Goal: Information Seeking & Learning: Find specific fact

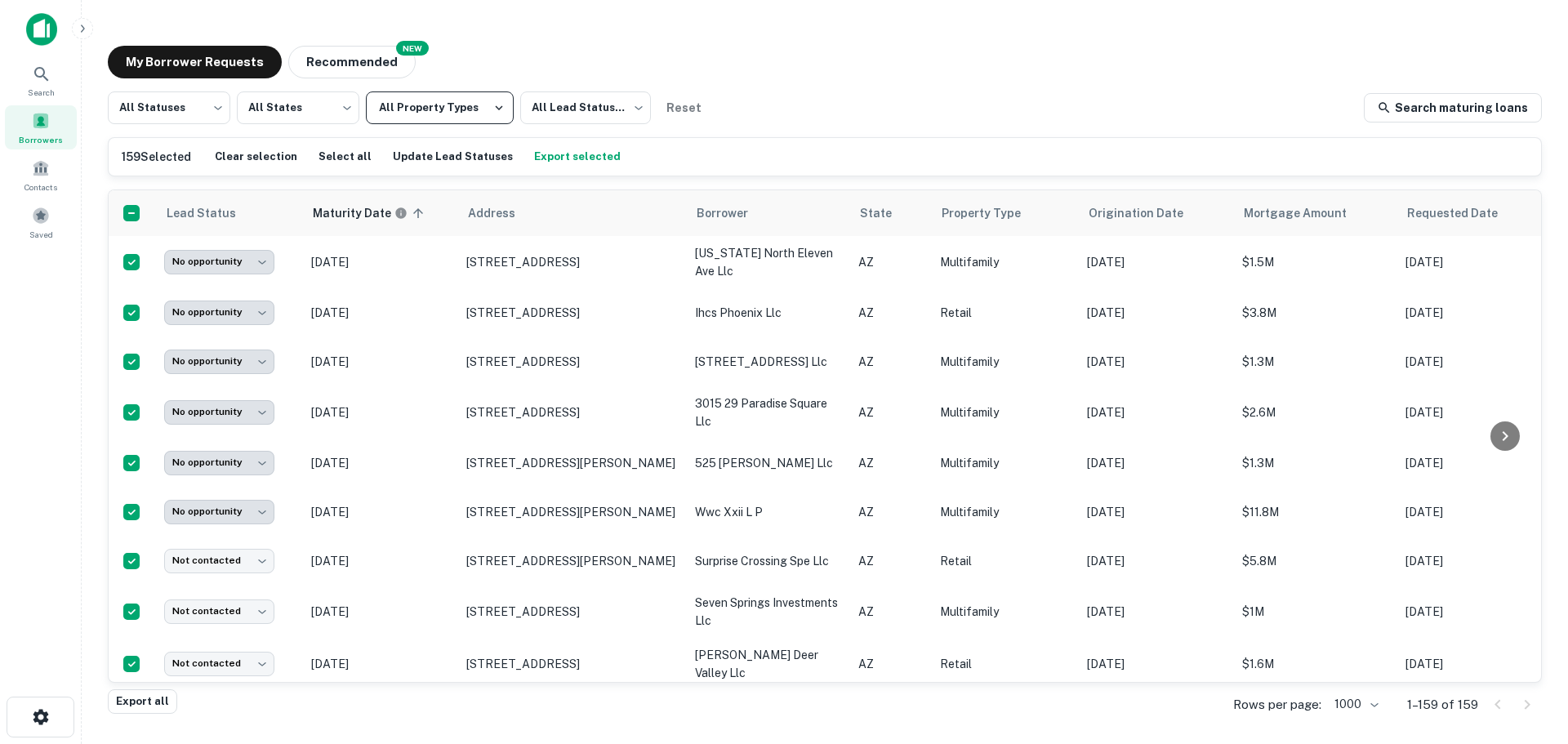
click at [435, 104] on button "All Property Types" at bounding box center [440, 108] width 148 height 33
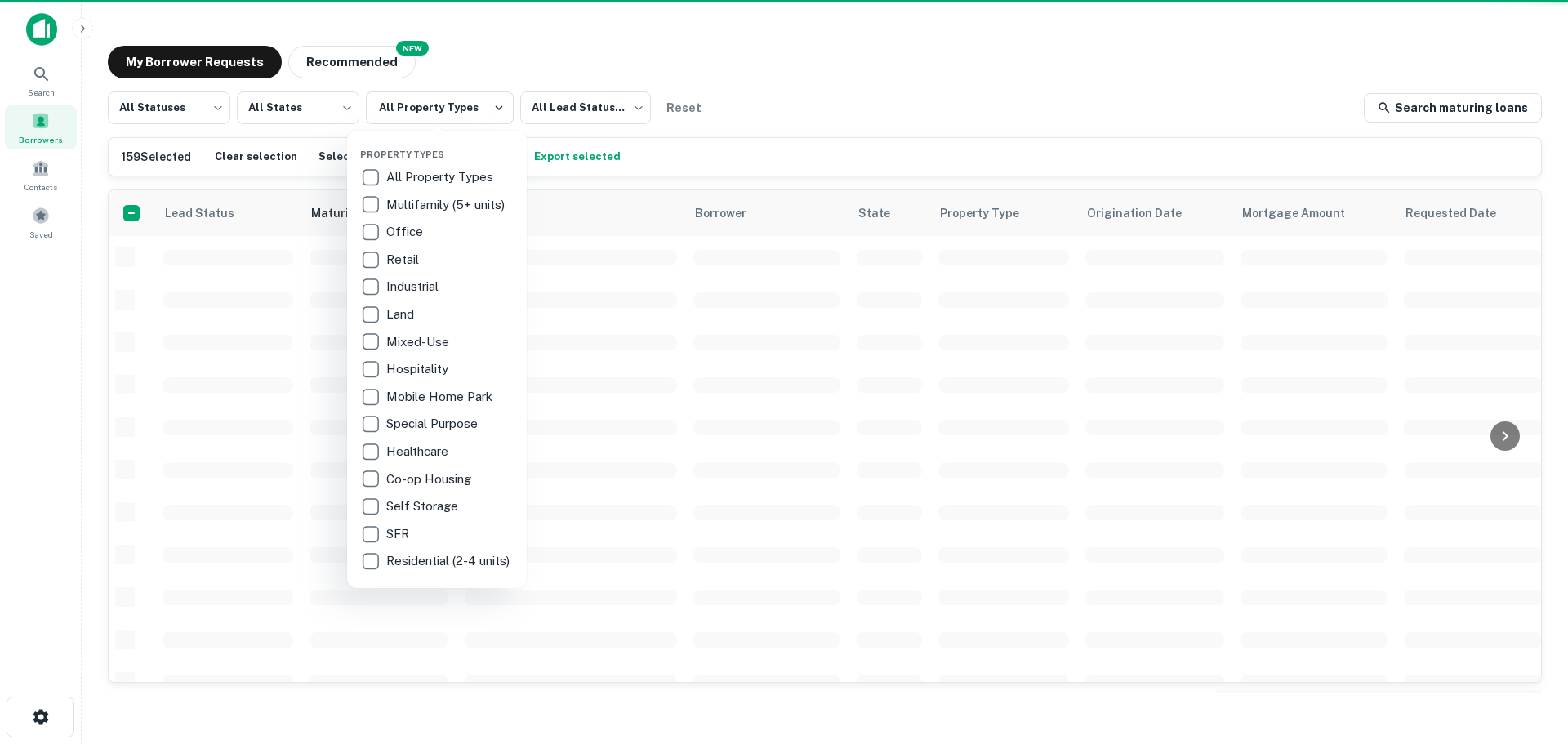
click at [412, 206] on p "Multifamily (5+ units)" at bounding box center [447, 205] width 122 height 20
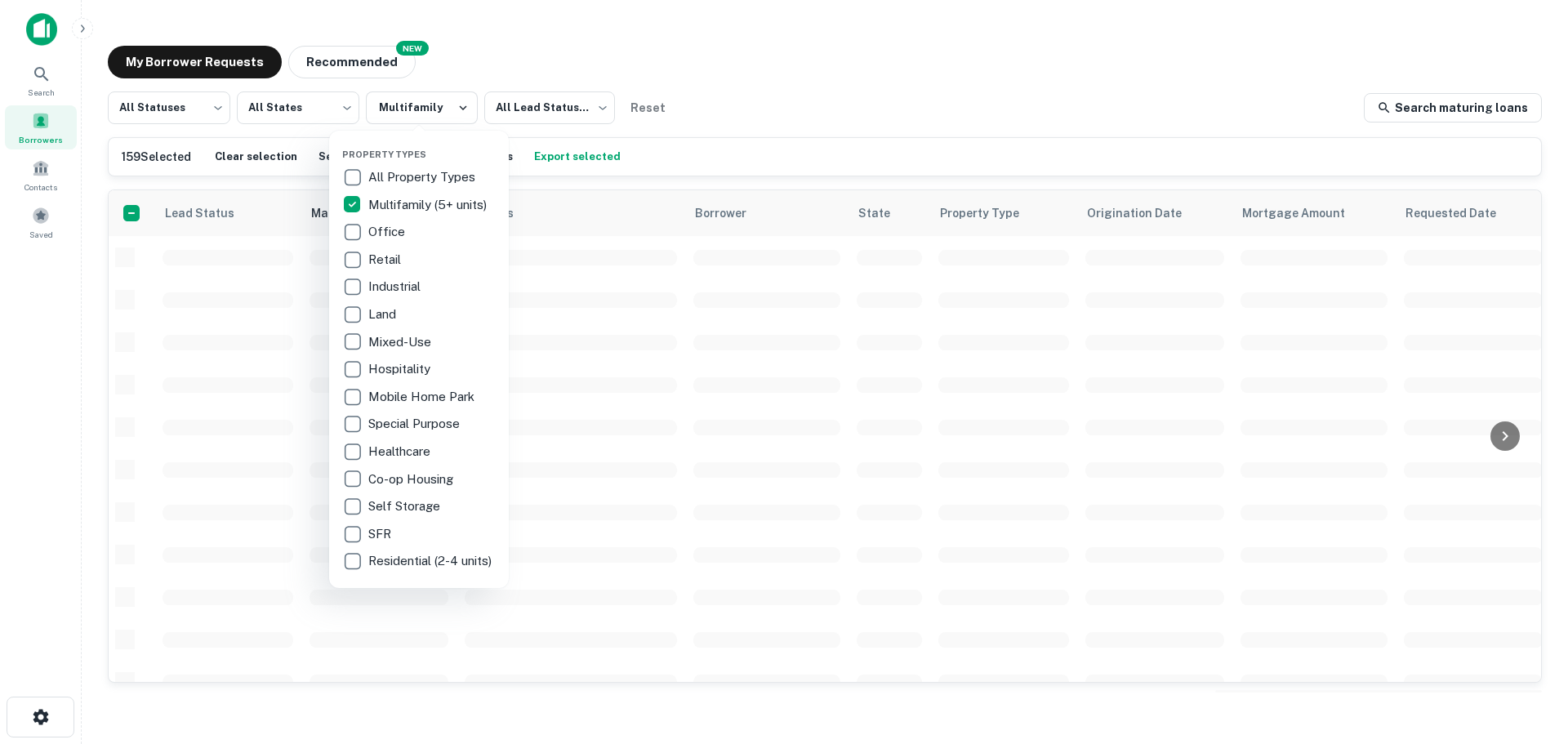
click at [830, 77] on div at bounding box center [784, 372] width 1568 height 744
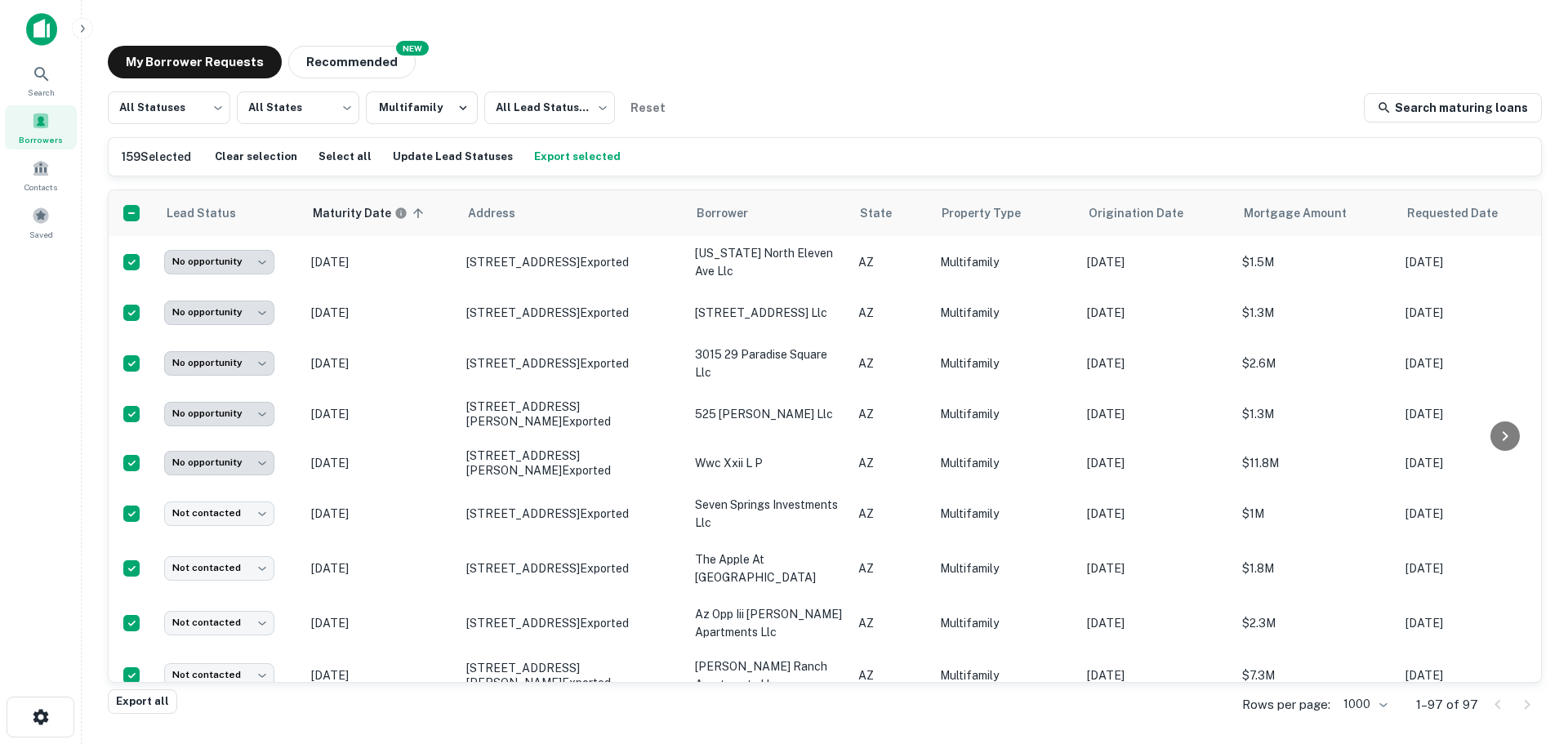
drag, startPoint x: 726, startPoint y: 69, endPoint x: 800, endPoint y: 0, distance: 101.2
click at [728, 67] on div "My Borrower Requests NEW Recommended" at bounding box center [824, 63] width 1434 height 33
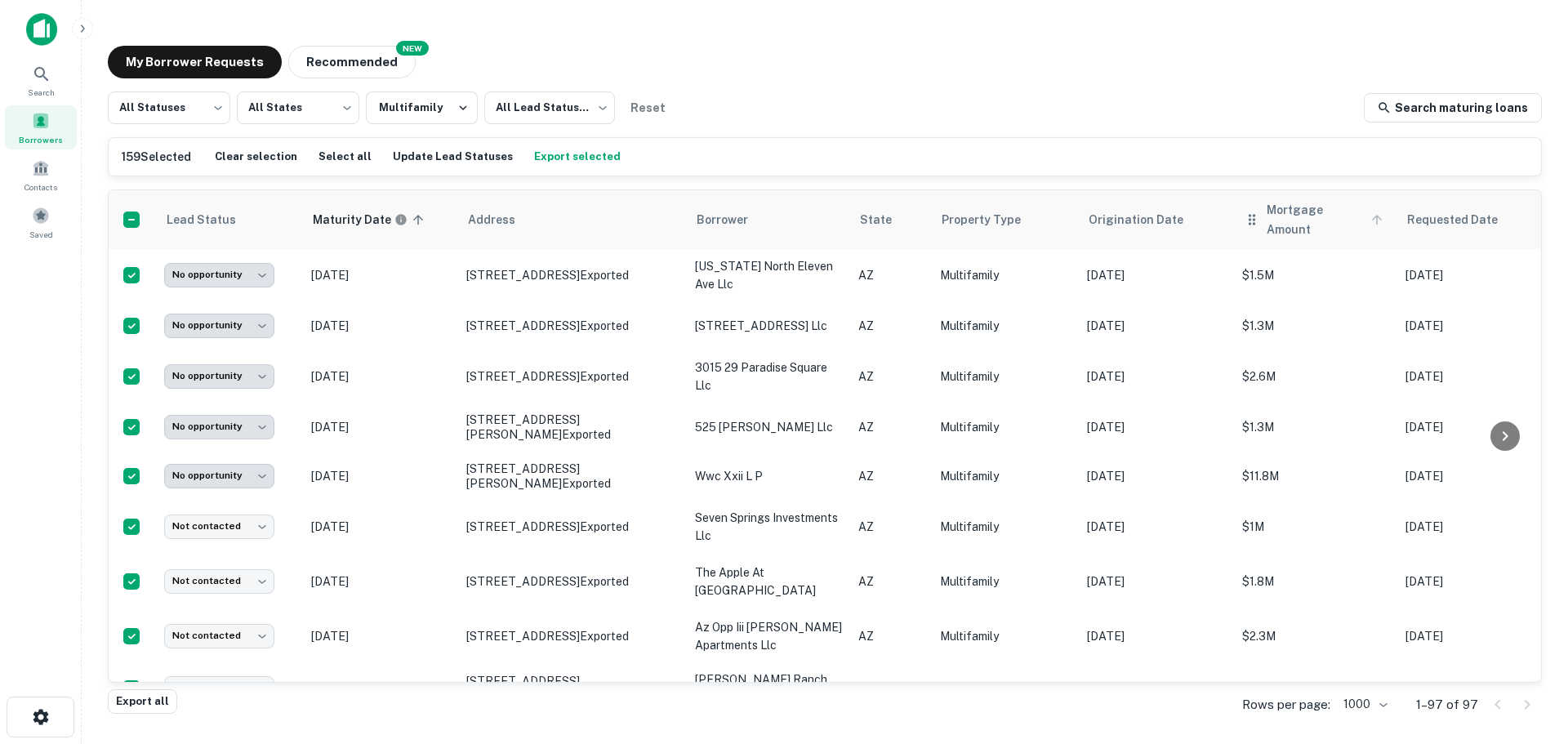
click at [1375, 215] on icon at bounding box center [1376, 220] width 10 height 10
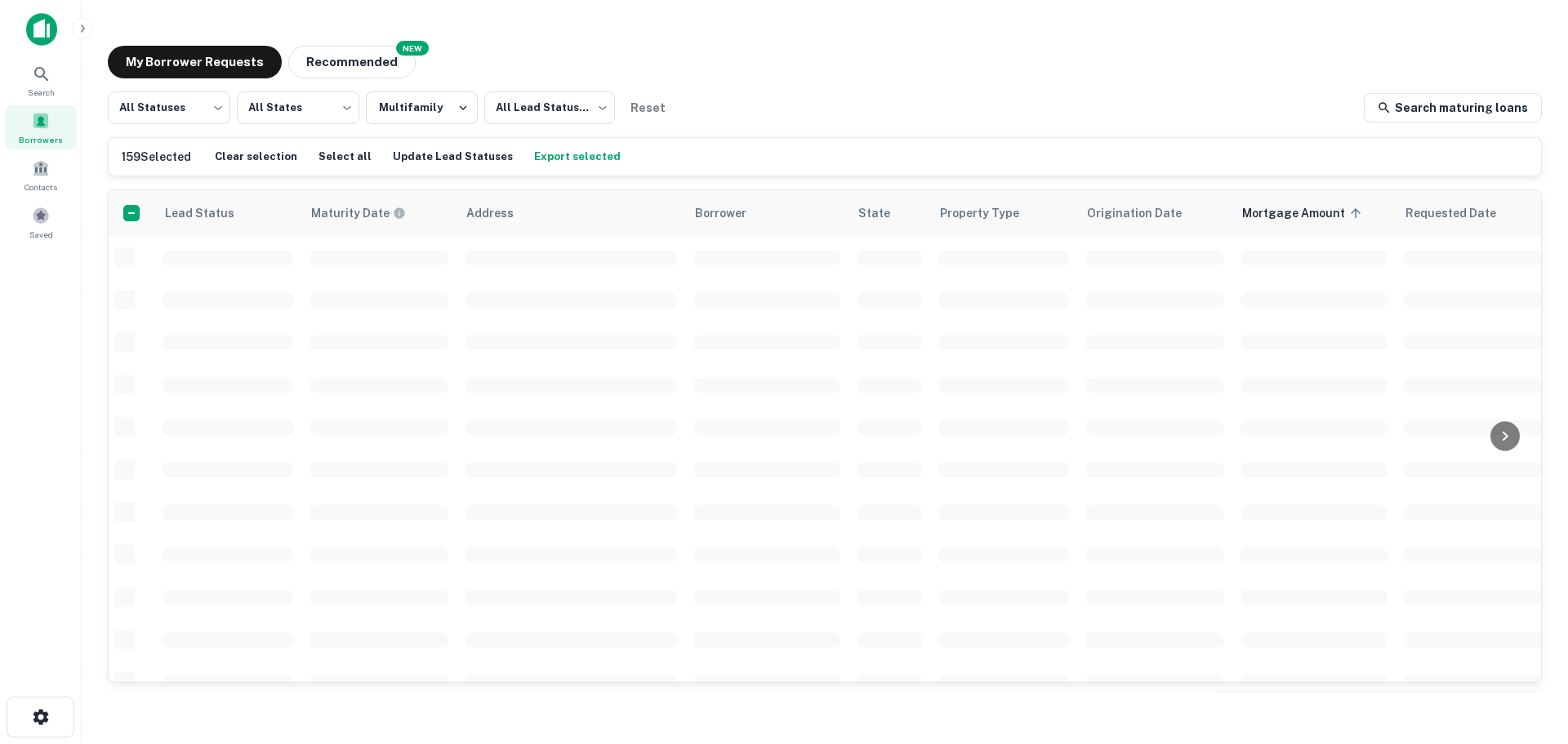
click at [1273, 52] on div "My Borrower Requests NEW Recommended" at bounding box center [824, 63] width 1434 height 33
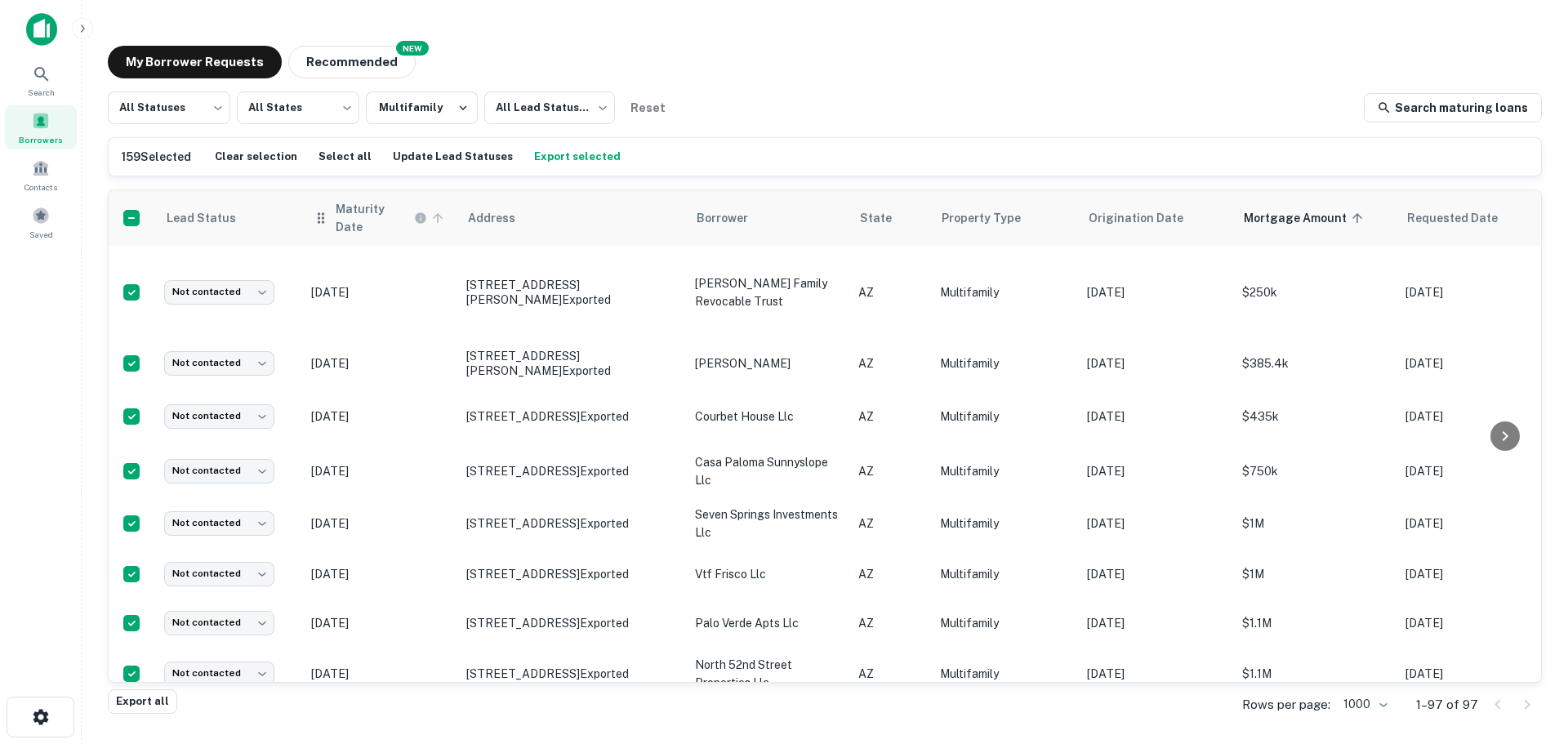
click at [438, 216] on icon at bounding box center [438, 218] width 15 height 15
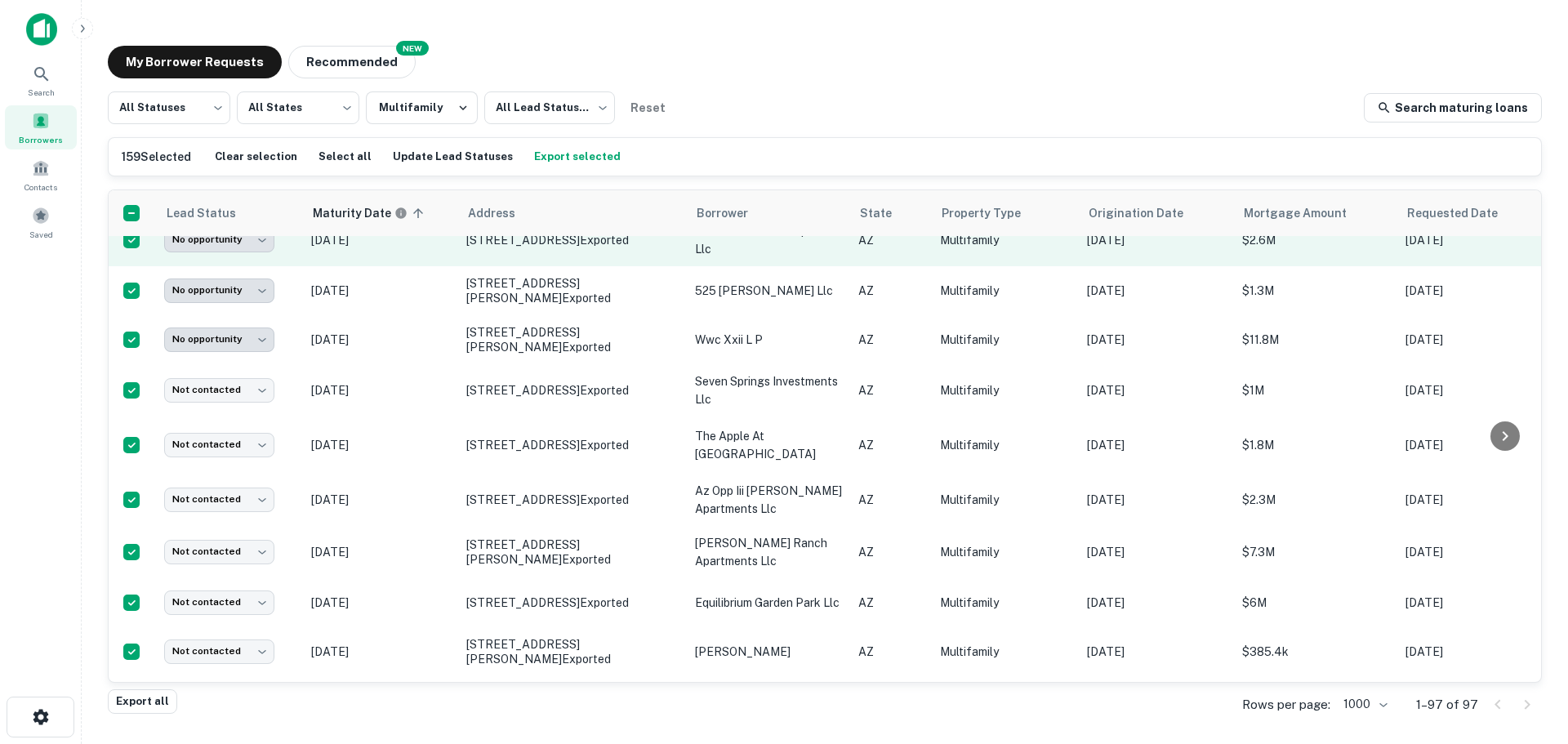
scroll to position [164, 0]
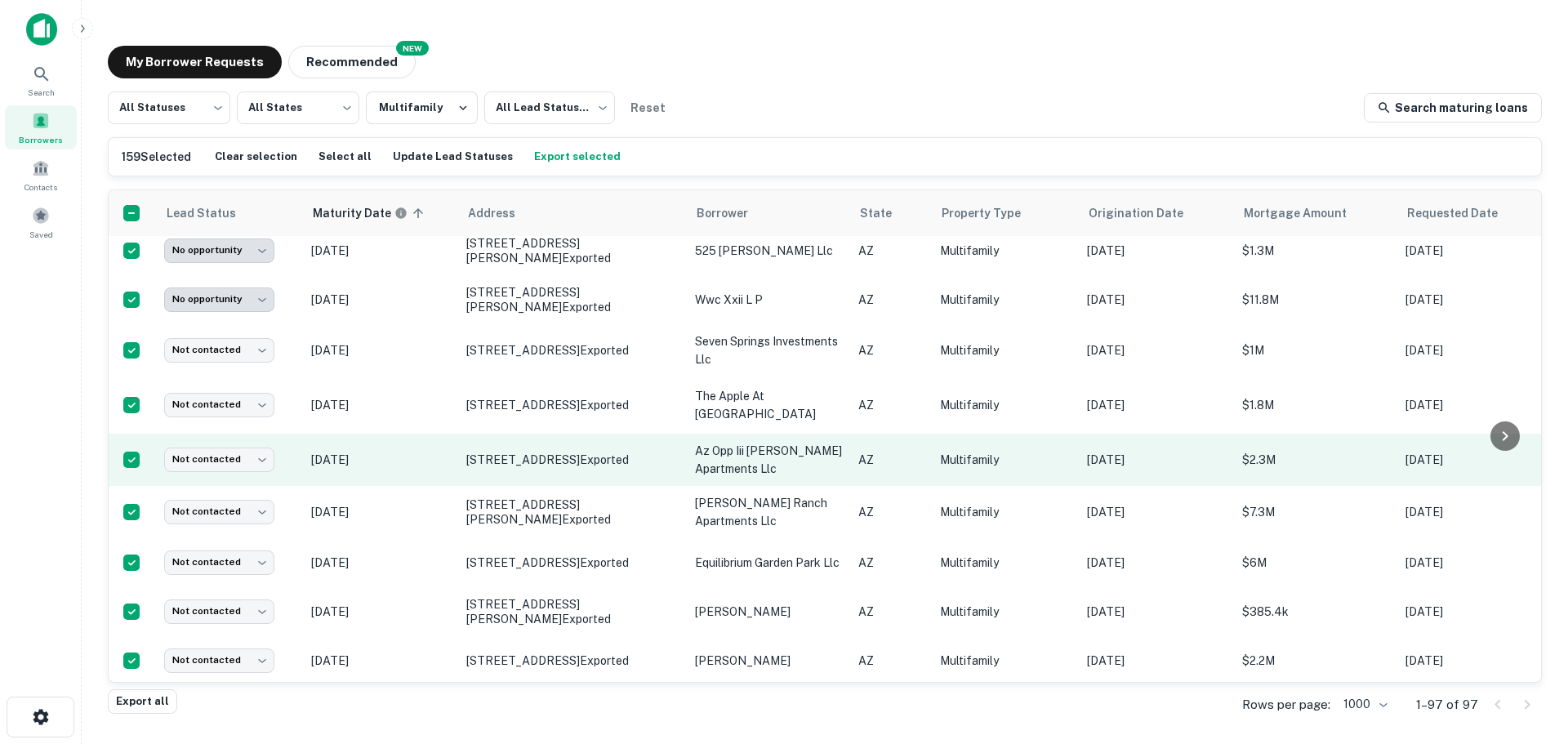
click at [895, 469] on p "AZ" at bounding box center [890, 460] width 65 height 18
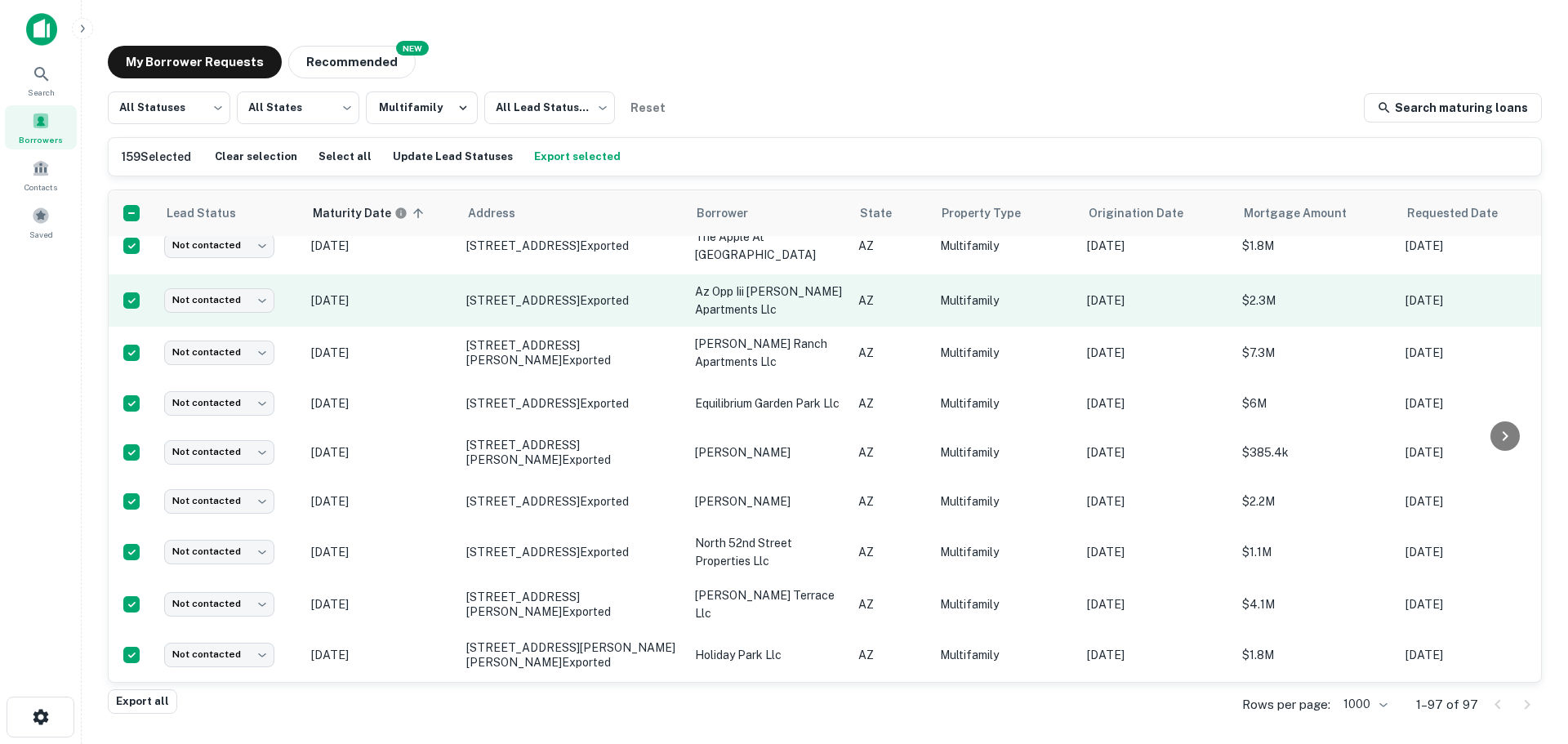
scroll to position [327, 0]
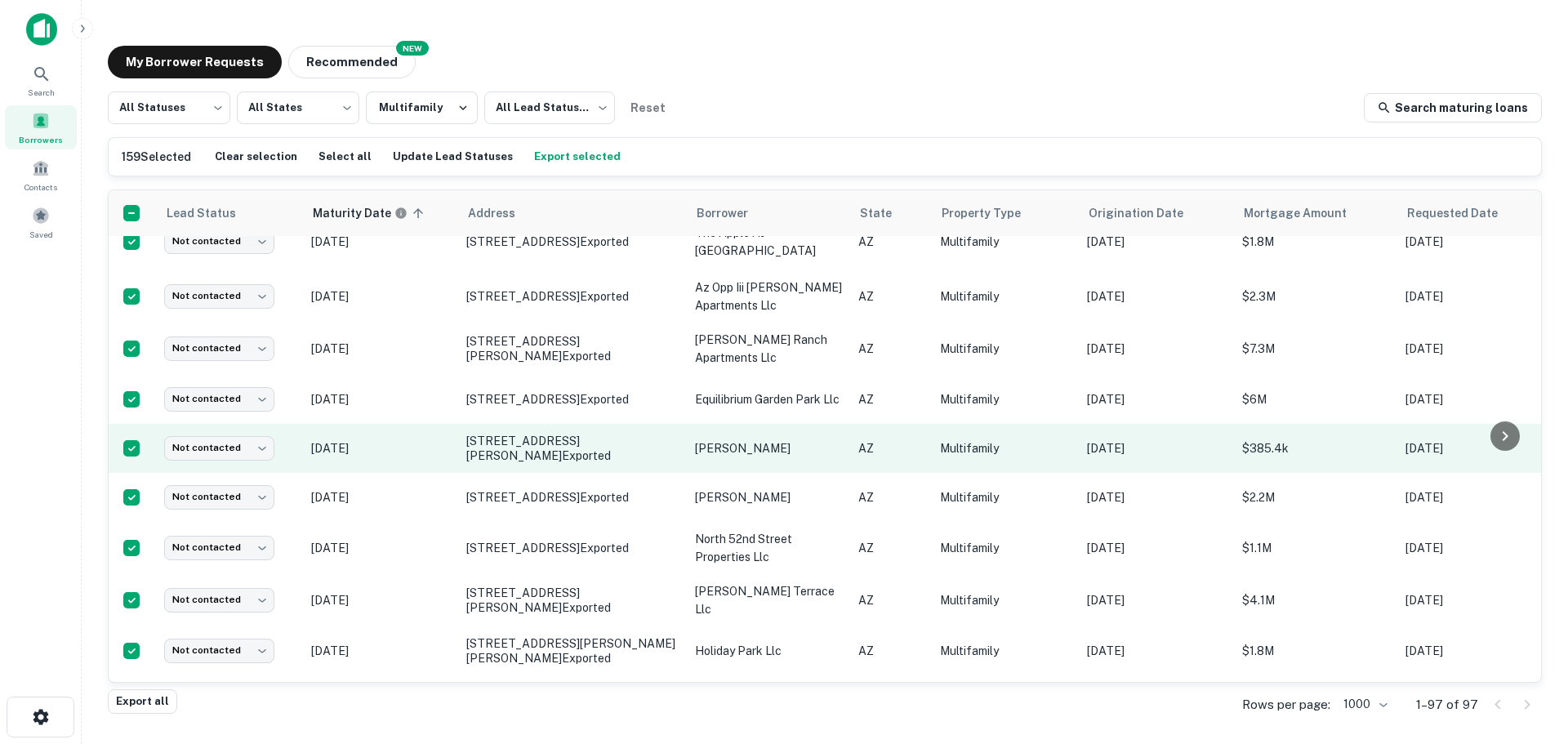
click at [738, 458] on p "levin richard" at bounding box center [768, 449] width 147 height 18
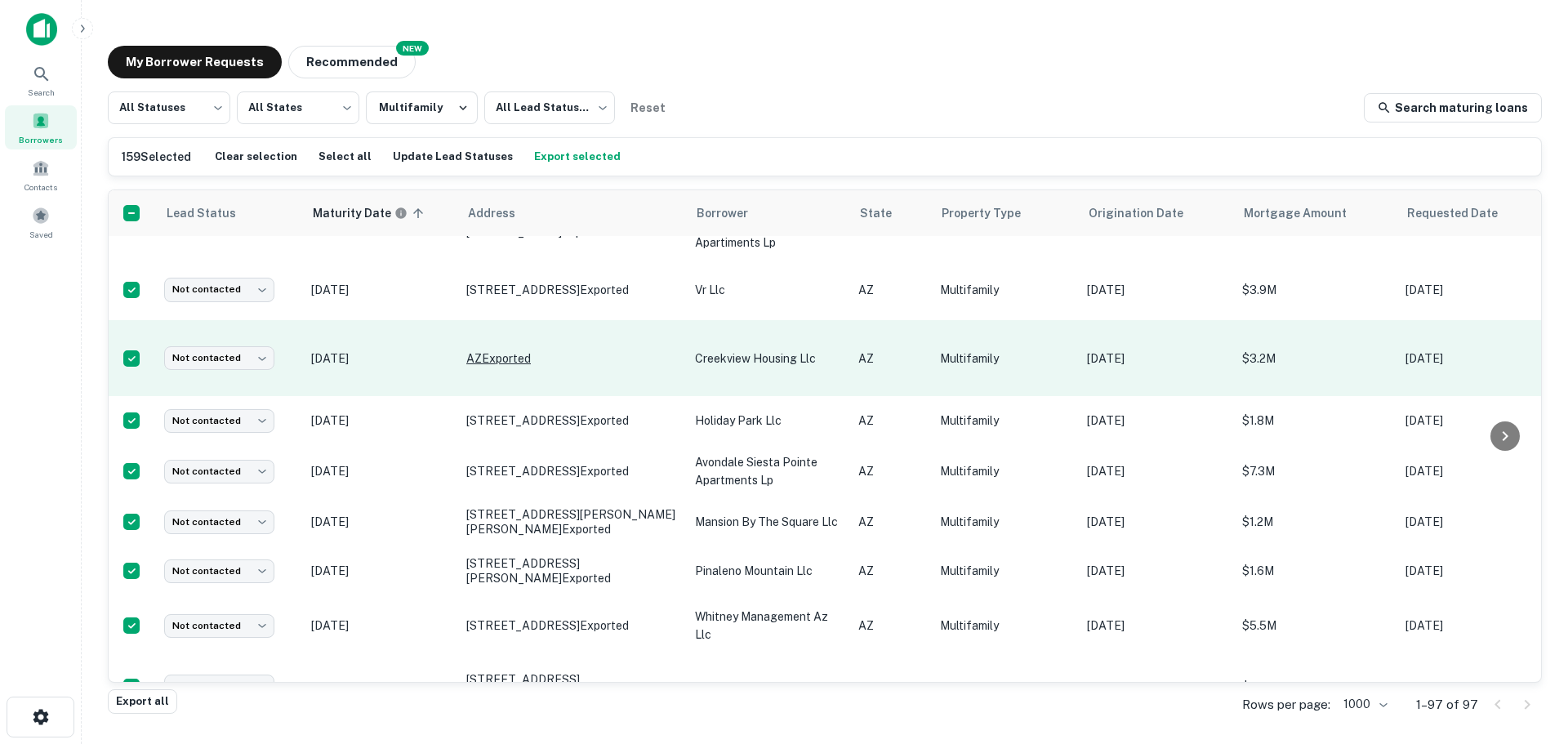
scroll to position [4330, 0]
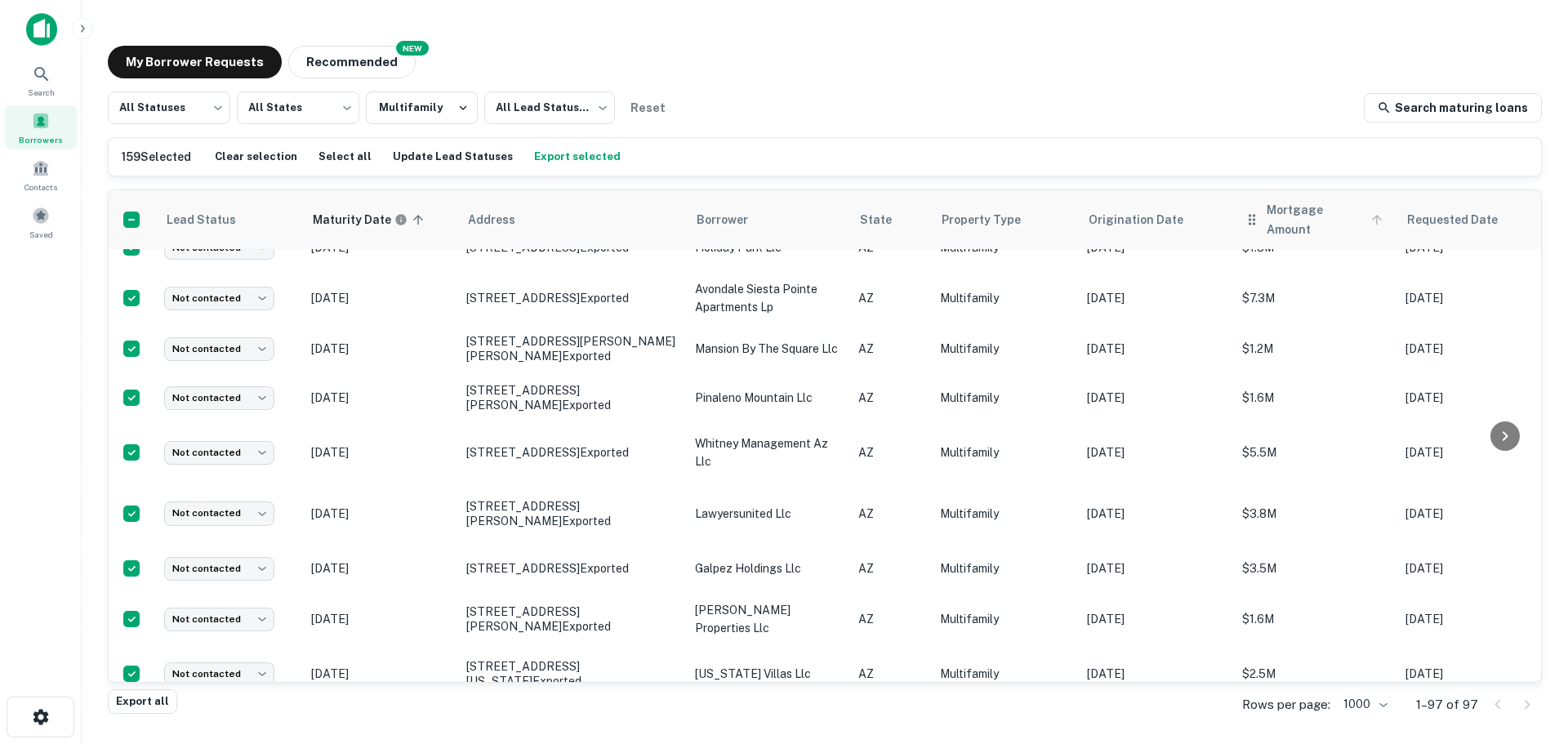
click at [1350, 217] on span "Mortgage Amount" at bounding box center [1326, 220] width 121 height 40
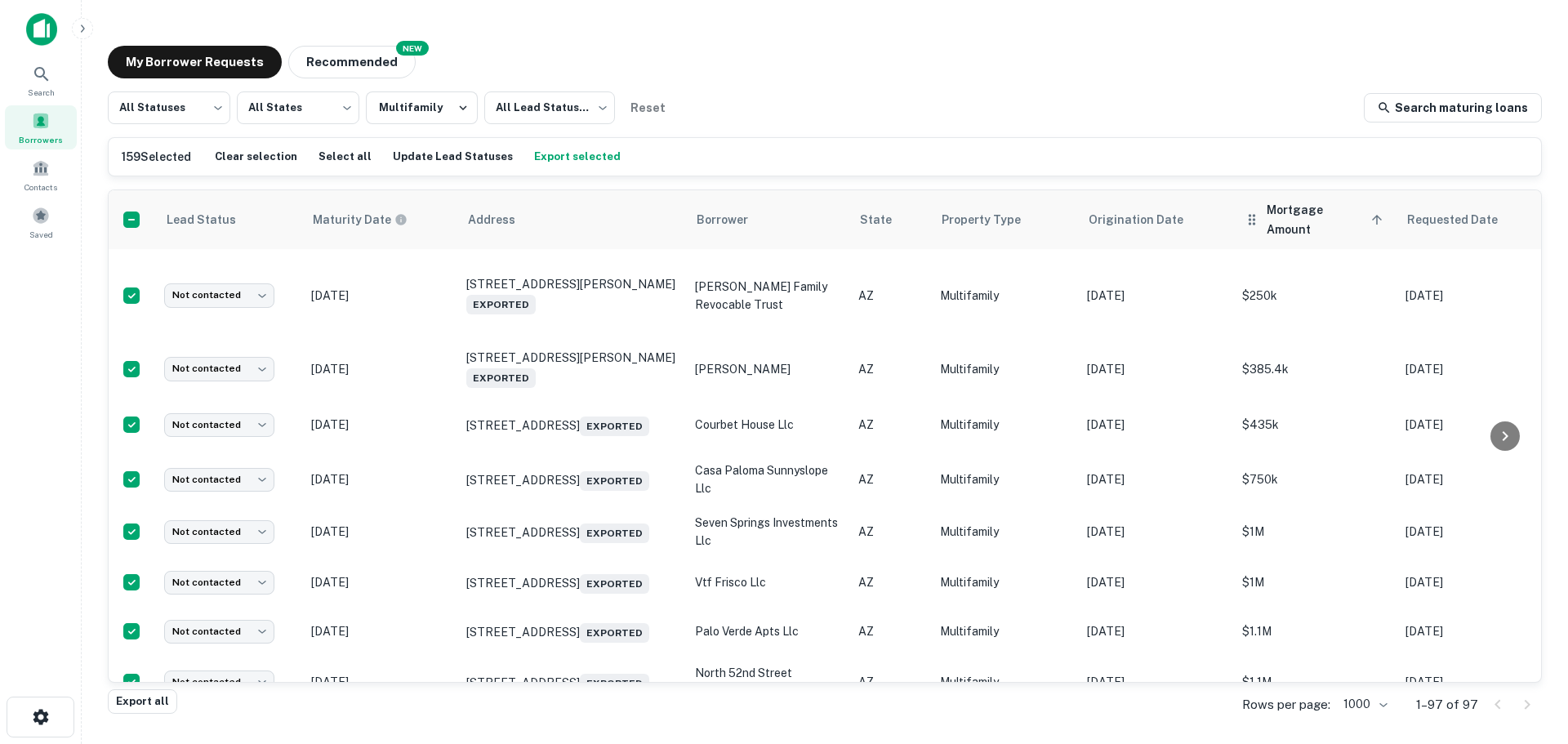
click at [1349, 216] on span "Mortgage Amount sorted ascending" at bounding box center [1326, 220] width 121 height 40
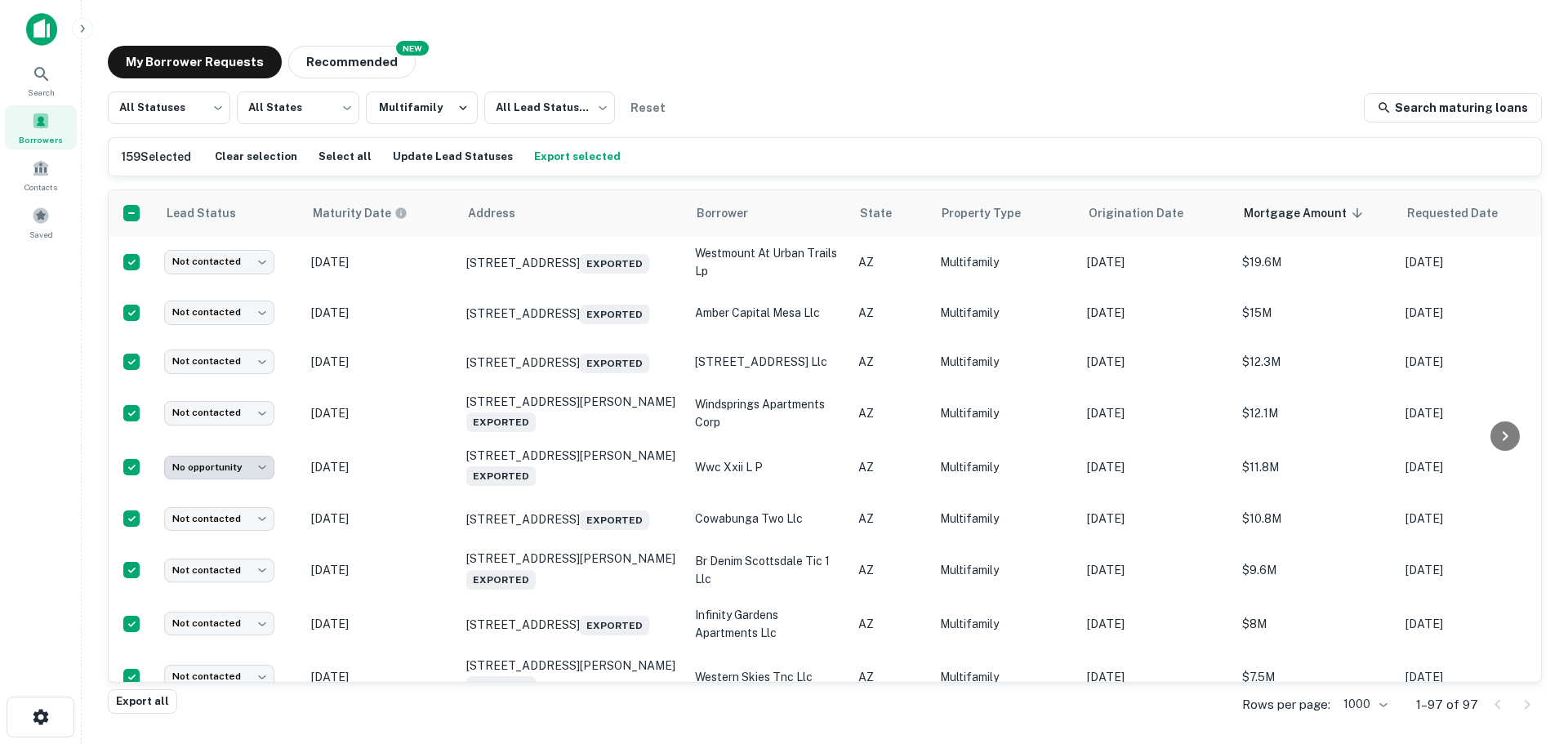
click at [764, 104] on div "All Statuses *** ​ All States *** ​ Multifamily All Lead Statuses *** ​ Reset S…" at bounding box center [824, 108] width 1434 height 33
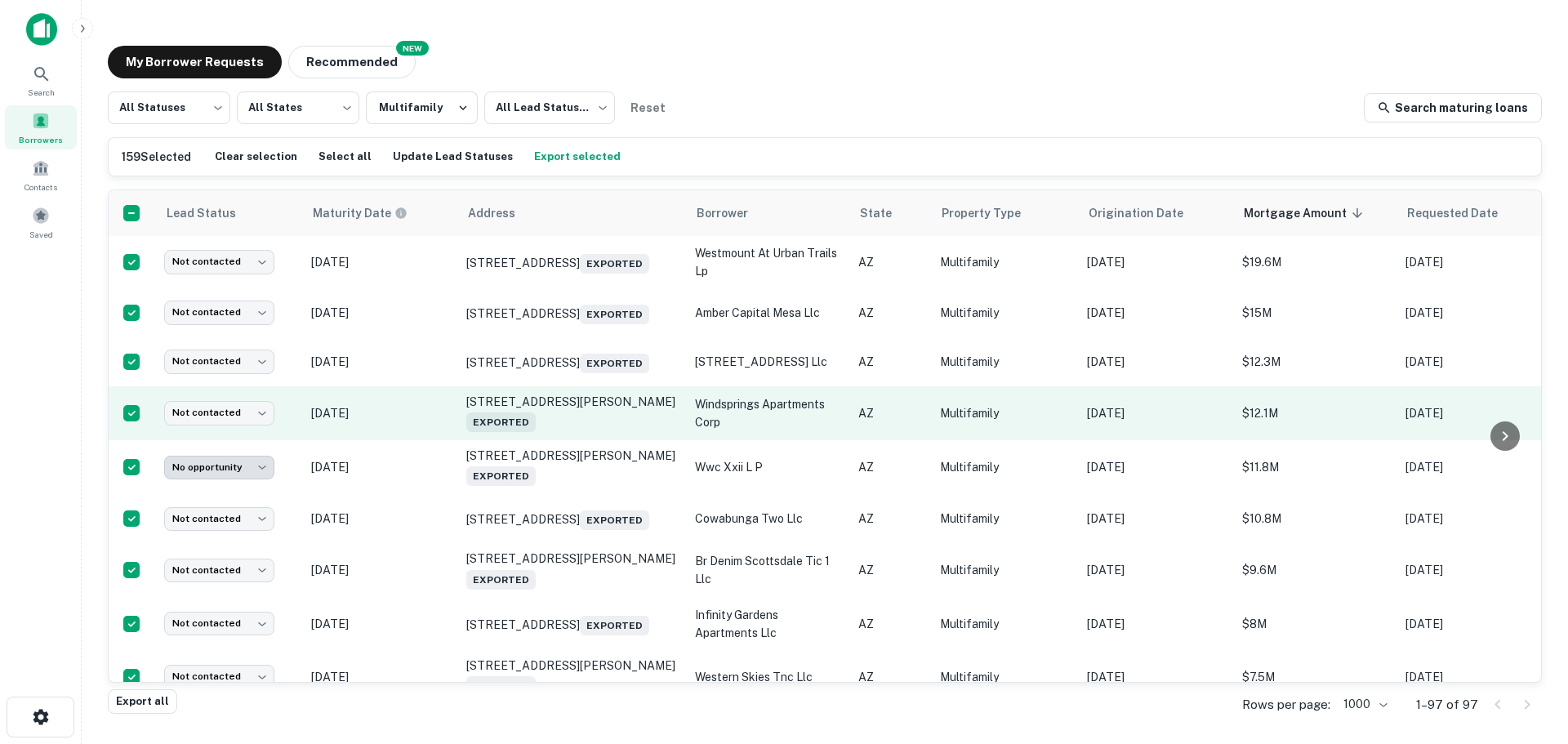
click at [735, 431] on p "windsprings apartments corp" at bounding box center [768, 413] width 147 height 36
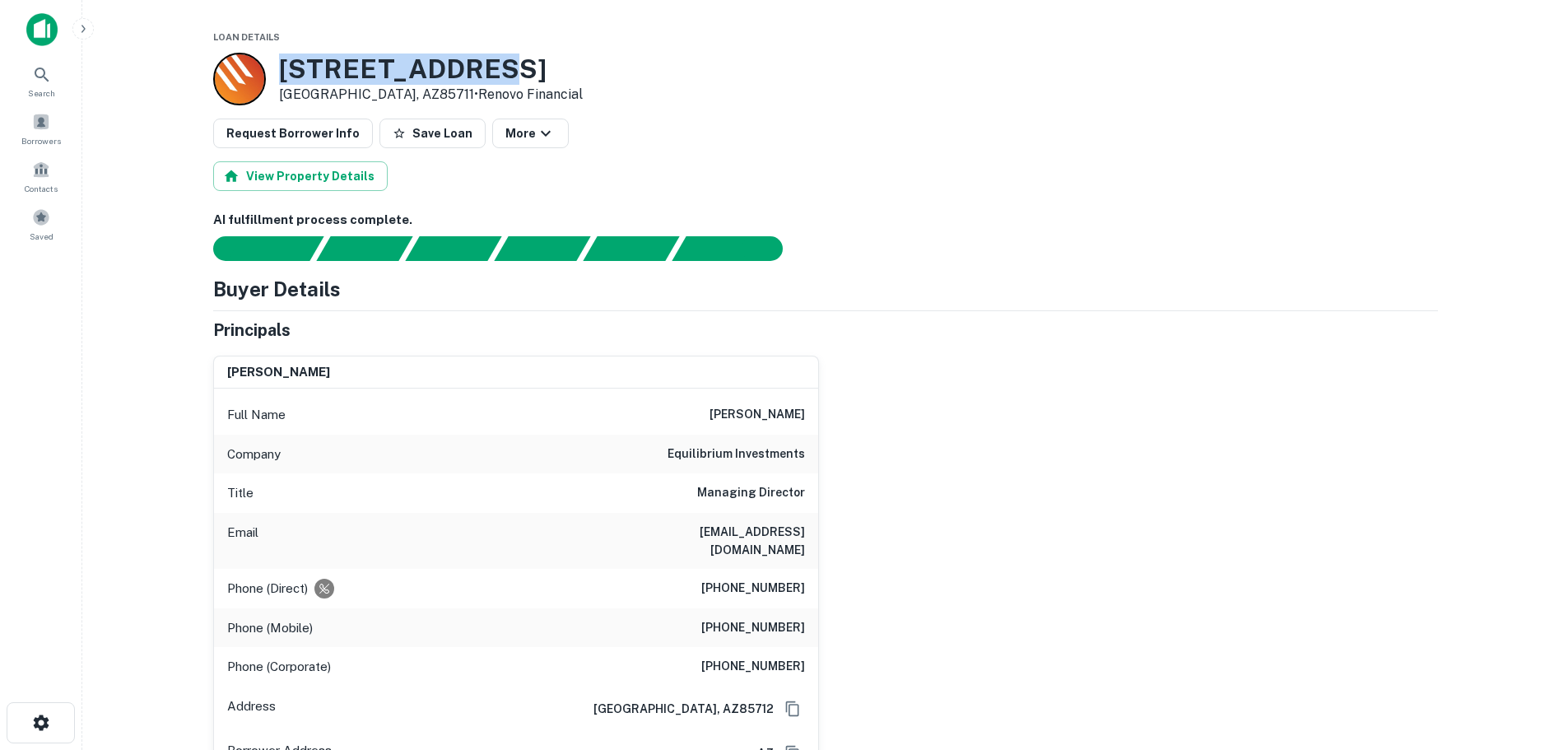
drag, startPoint x: 477, startPoint y: 64, endPoint x: 283, endPoint y: 65, distance: 194.0
click at [283, 65] on h3 "[STREET_ADDRESS]" at bounding box center [430, 70] width 303 height 32
copy h3 "[STREET_ADDRESS]"
